Goal: Navigation & Orientation: Find specific page/section

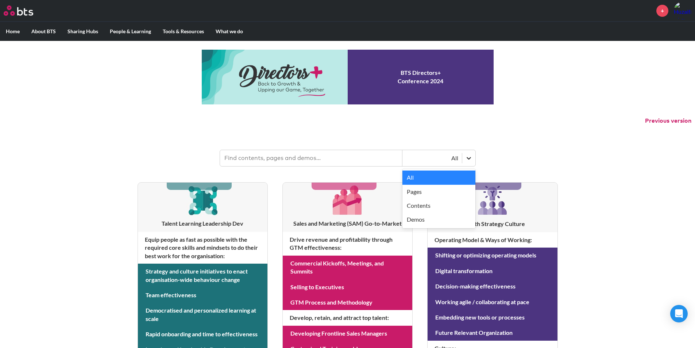
click at [474, 159] on div at bounding box center [468, 157] width 13 height 13
click at [411, 220] on div "Demos" at bounding box center [438, 219] width 73 height 14
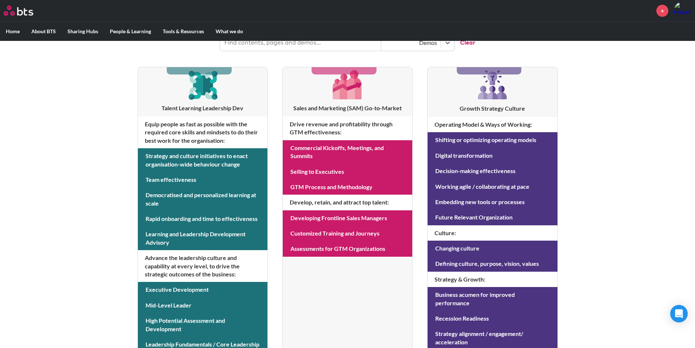
scroll to position [146, 0]
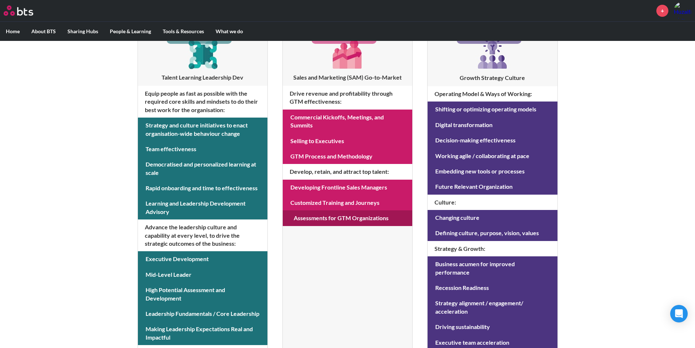
click at [321, 216] on link at bounding box center [348, 217] width 130 height 15
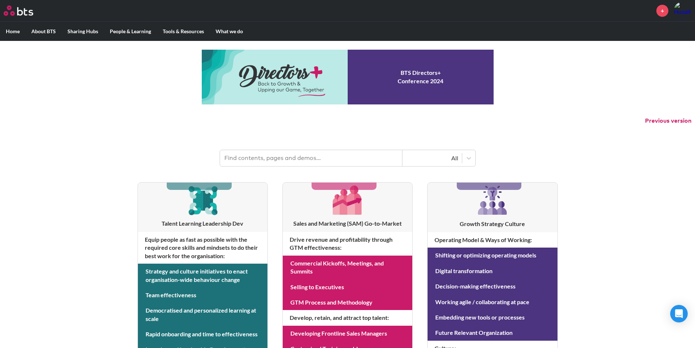
scroll to position [146, 0]
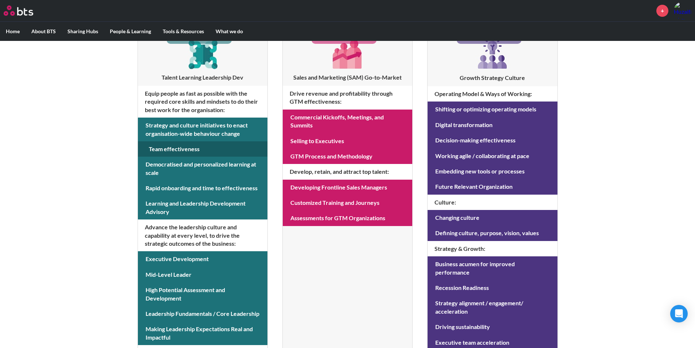
click at [235, 155] on link at bounding box center [203, 148] width 130 height 15
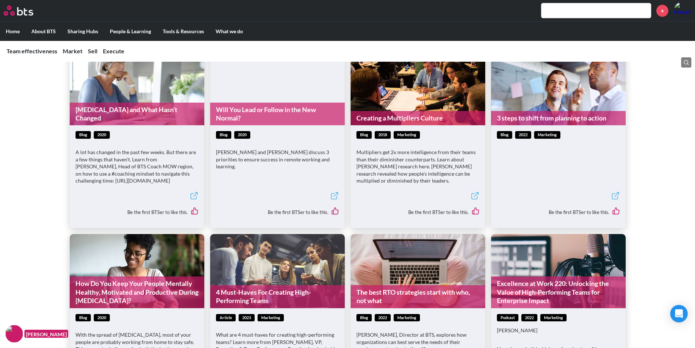
scroll to position [730, 0]
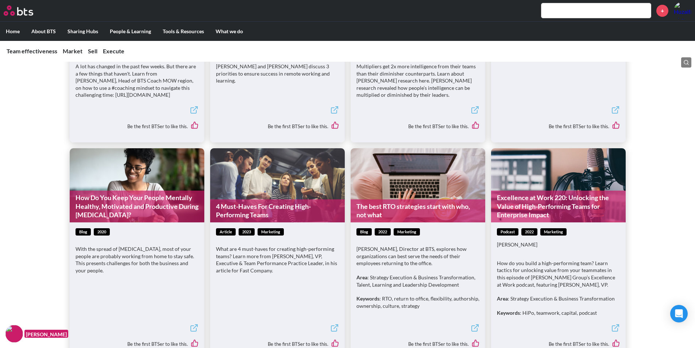
drag, startPoint x: 214, startPoint y: 164, endPoint x: 668, endPoint y: 112, distance: 456.5
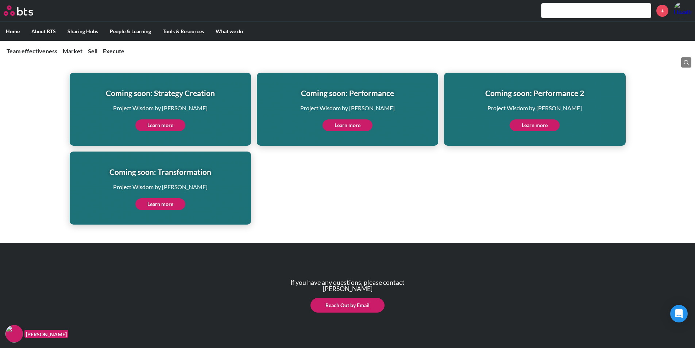
scroll to position [2213, 0]
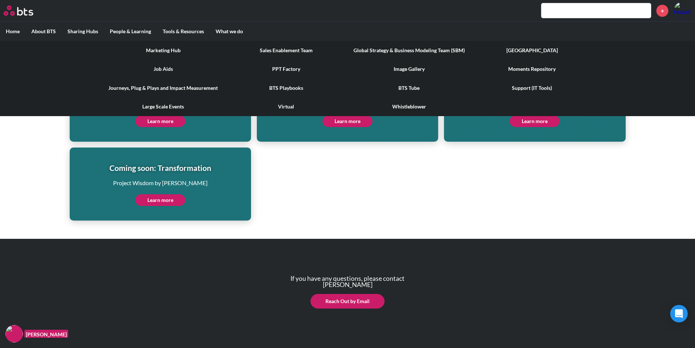
click at [370, 63] on link "Image Gallery" at bounding box center [409, 68] width 123 height 19
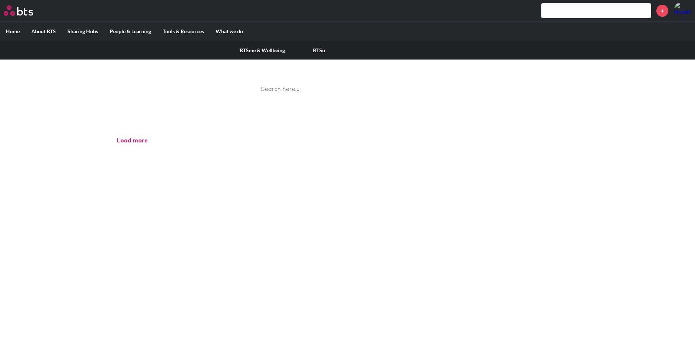
click at [125, 27] on label "People & Learning" at bounding box center [130, 31] width 53 height 19
click at [0, 0] on input "People & Learning" at bounding box center [0, 0] width 0 height 0
